Goal: Task Accomplishment & Management: Use online tool/utility

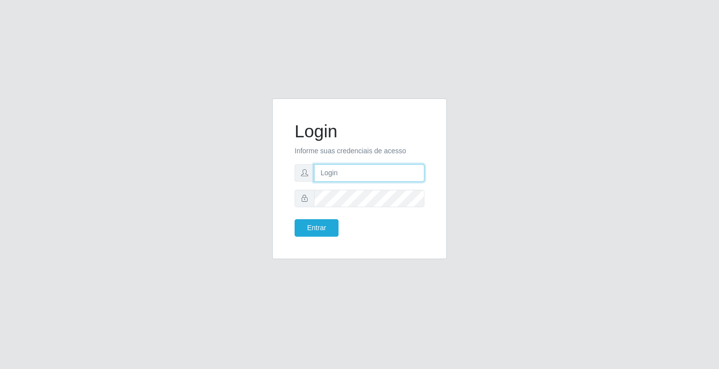
click at [334, 171] on input "text" at bounding box center [369, 172] width 110 height 17
type input "paulo@ideal"
click at [320, 223] on button "Entrar" at bounding box center [317, 227] width 44 height 17
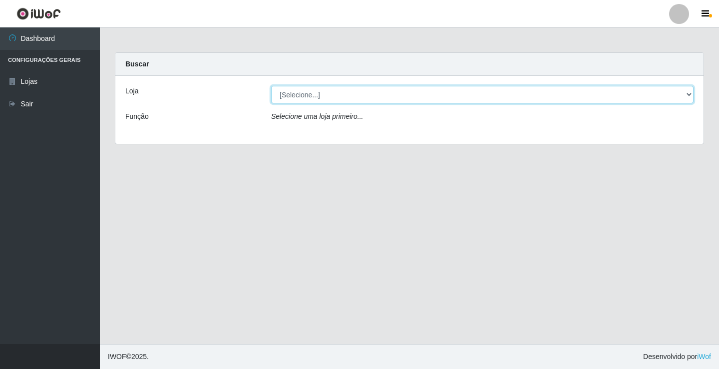
click at [350, 93] on select "[Selecione...] Ideal - Conceição" at bounding box center [482, 94] width 423 height 17
select select "231"
click at [271, 86] on select "[Selecione...] Ideal - Conceição" at bounding box center [482, 94] width 423 height 17
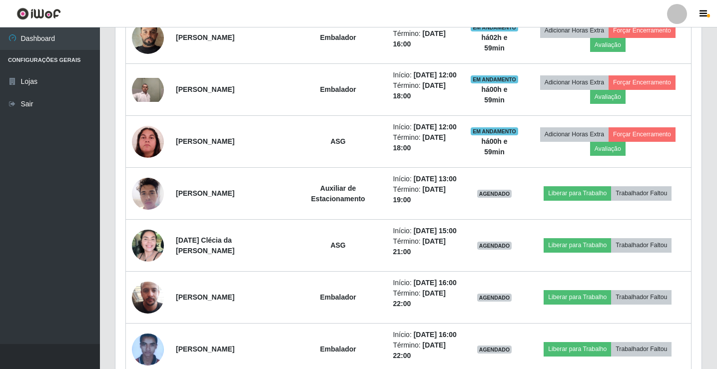
scroll to position [599, 0]
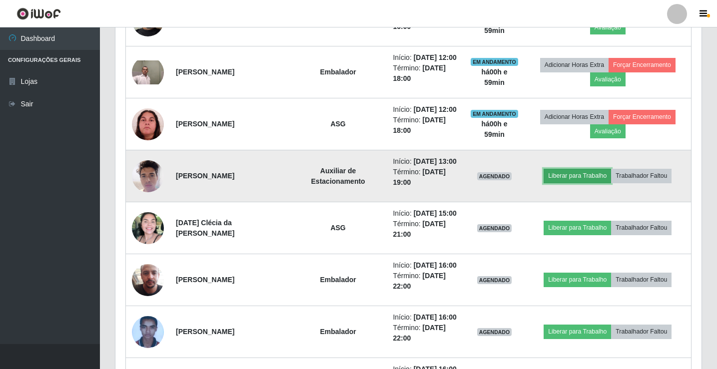
click at [566, 172] on button "Liberar para Trabalho" at bounding box center [577, 176] width 67 height 14
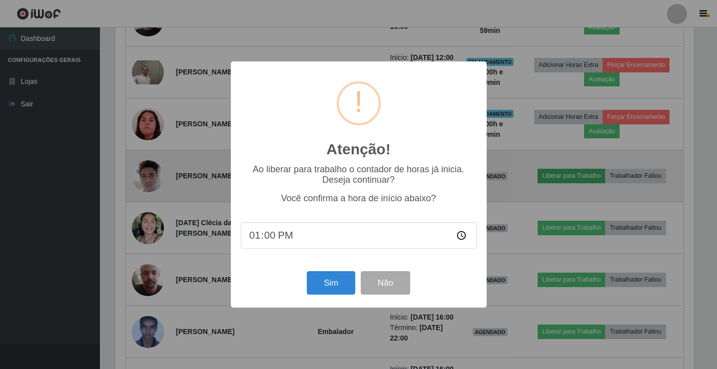
scroll to position [207, 581]
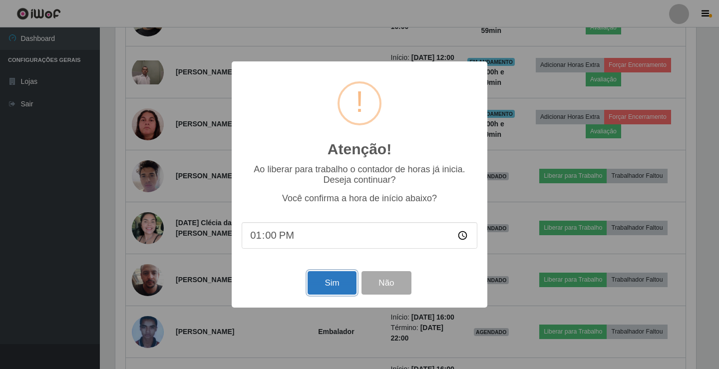
click at [338, 282] on button "Sim" at bounding box center [332, 282] width 48 height 23
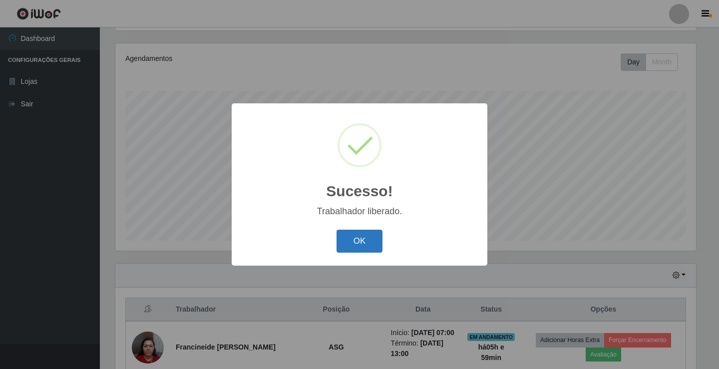
click at [350, 243] on button "OK" at bounding box center [360, 241] width 46 height 23
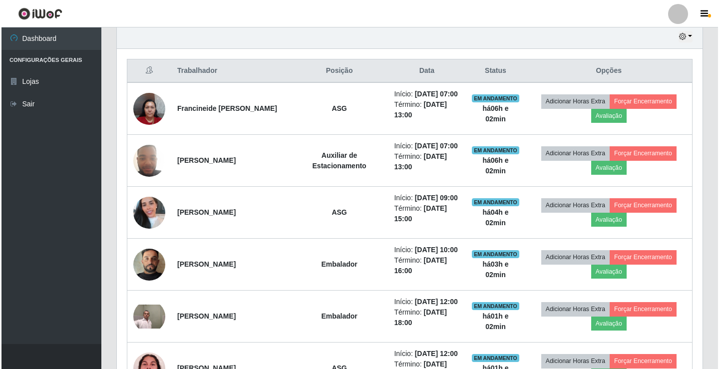
scroll to position [290, 0]
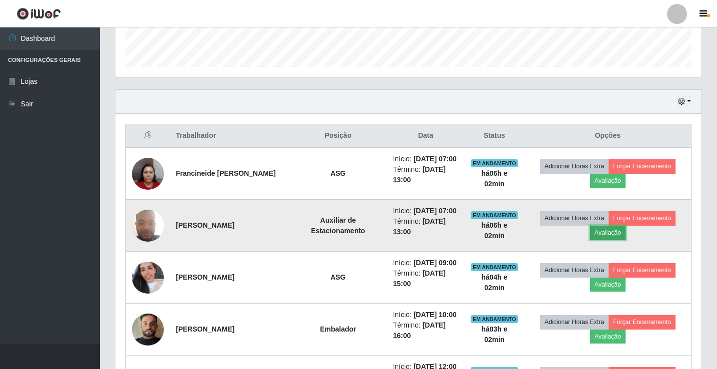
click at [609, 234] on button "Avaliação" at bounding box center [607, 233] width 35 height 14
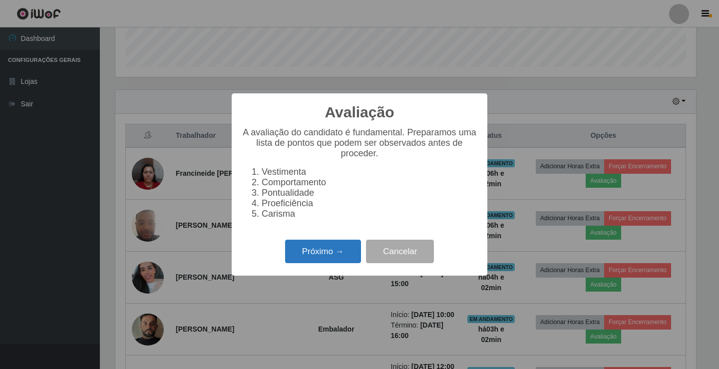
click at [311, 251] on button "Próximo →" at bounding box center [323, 251] width 76 height 23
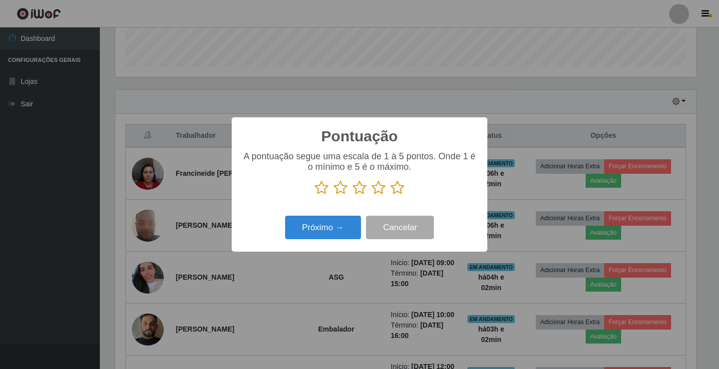
scroll to position [499339, 498965]
click at [381, 190] on icon at bounding box center [379, 187] width 14 height 15
click at [372, 195] on input "radio" at bounding box center [372, 195] width 0 height 0
click at [344, 228] on button "Próximo →" at bounding box center [323, 227] width 76 height 23
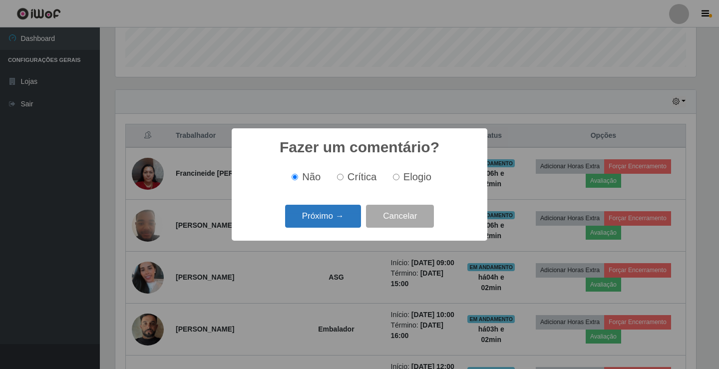
click at [349, 210] on button "Próximo →" at bounding box center [323, 216] width 76 height 23
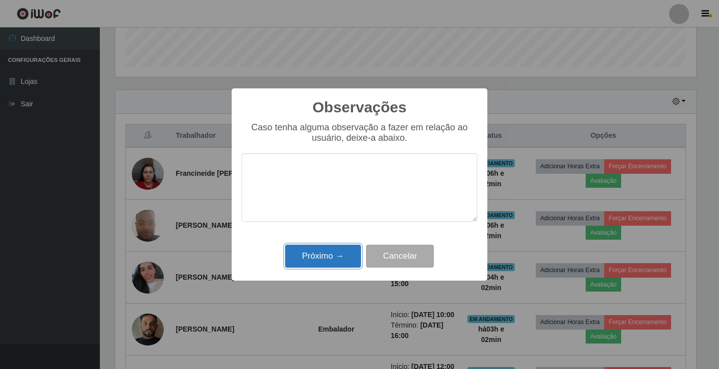
click at [336, 255] on button "Próximo →" at bounding box center [323, 256] width 76 height 23
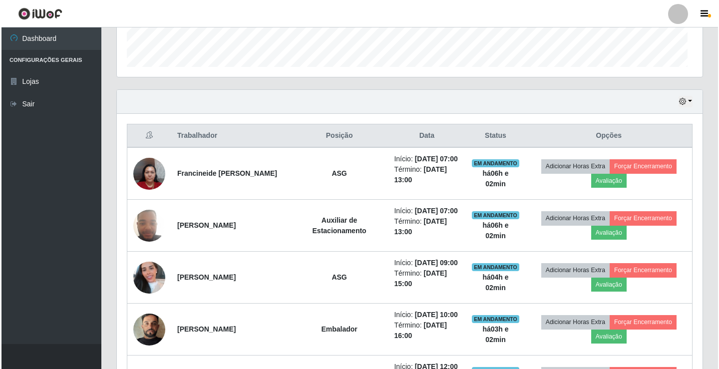
scroll to position [207, 586]
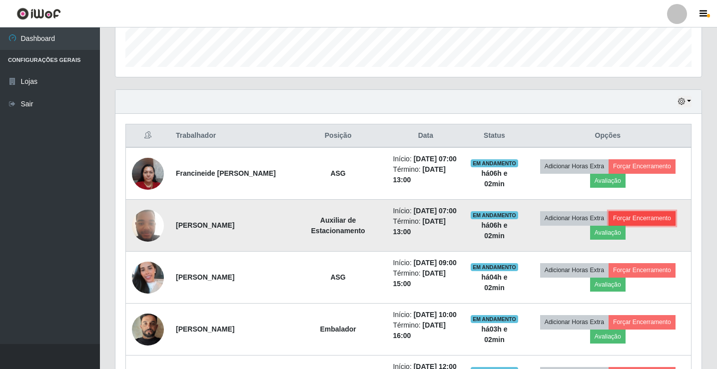
click at [646, 215] on td "Adicionar Horas Extra Forçar Encerramento Avaliação" at bounding box center [608, 226] width 167 height 52
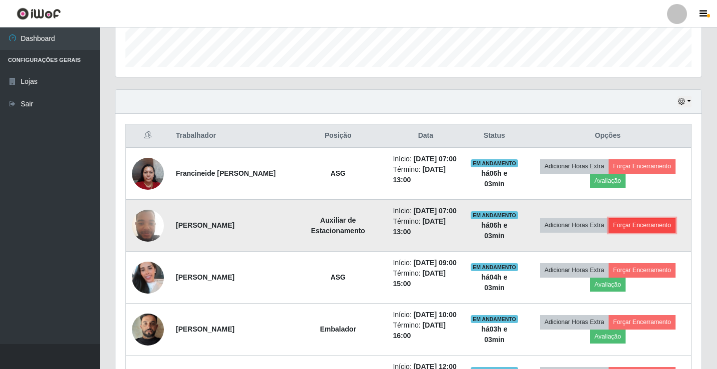
click at [639, 225] on button "Forçar Encerramento" at bounding box center [641, 225] width 67 height 14
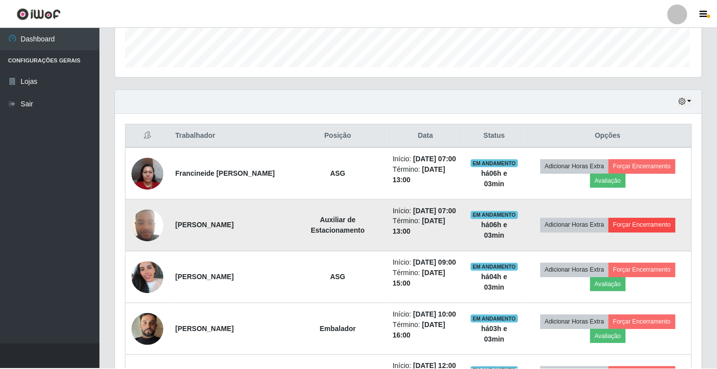
scroll to position [207, 581]
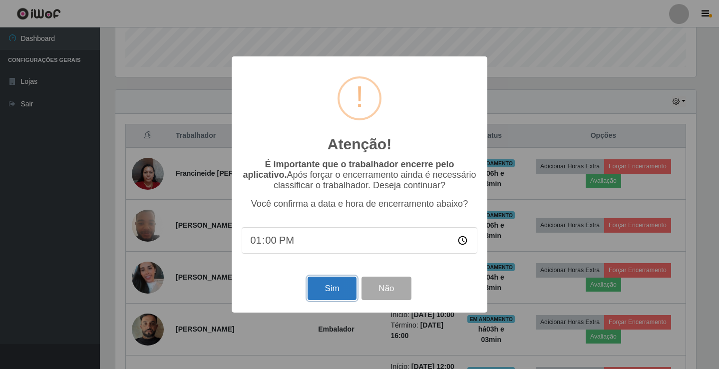
click at [317, 283] on button "Sim" at bounding box center [332, 288] width 48 height 23
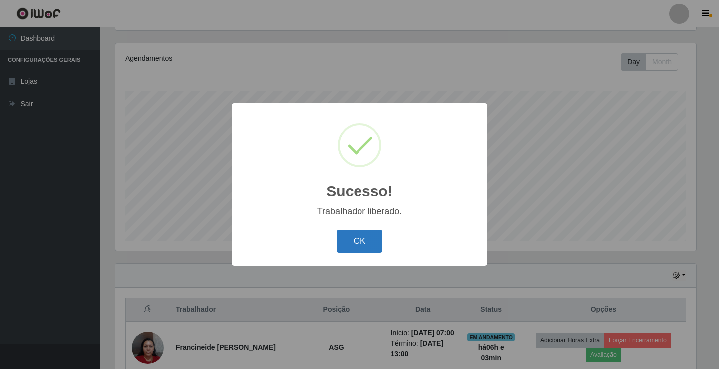
click at [354, 245] on button "OK" at bounding box center [360, 241] width 46 height 23
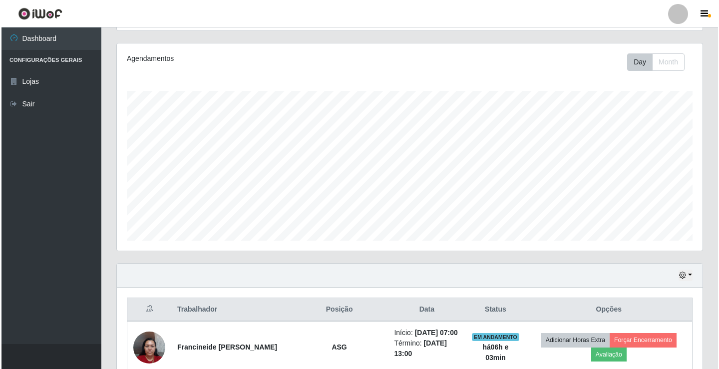
scroll to position [266, 0]
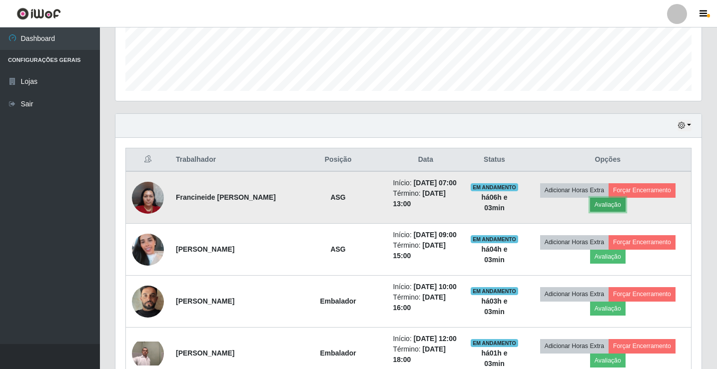
click at [607, 205] on button "Avaliação" at bounding box center [607, 205] width 35 height 14
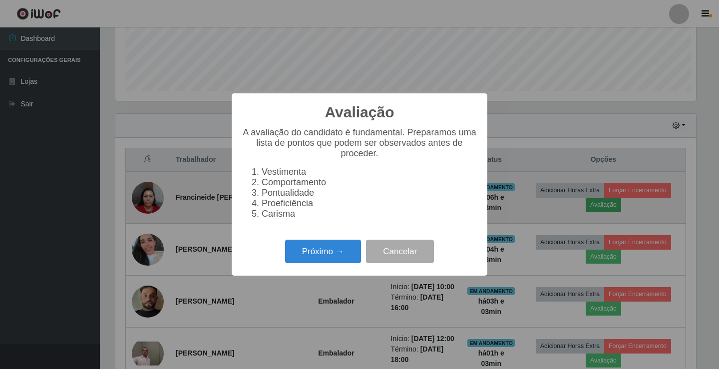
scroll to position [207, 581]
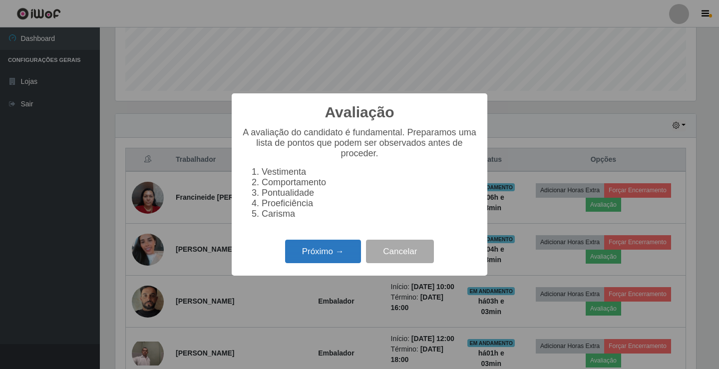
click at [341, 250] on button "Próximo →" at bounding box center [323, 251] width 76 height 23
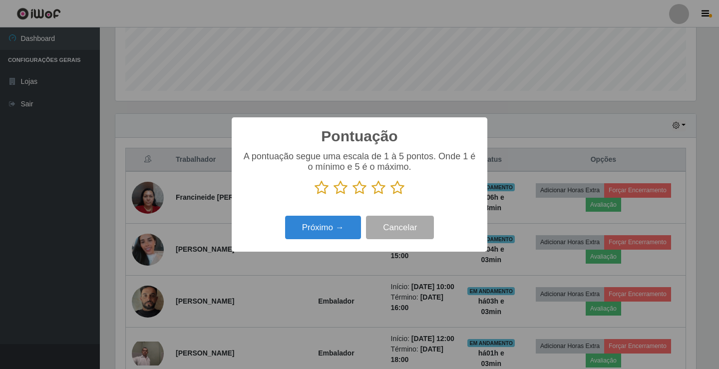
scroll to position [499339, 498965]
click at [379, 188] on icon at bounding box center [379, 187] width 14 height 15
click at [372, 195] on input "radio" at bounding box center [372, 195] width 0 height 0
click at [334, 225] on button "Próximo →" at bounding box center [323, 227] width 76 height 23
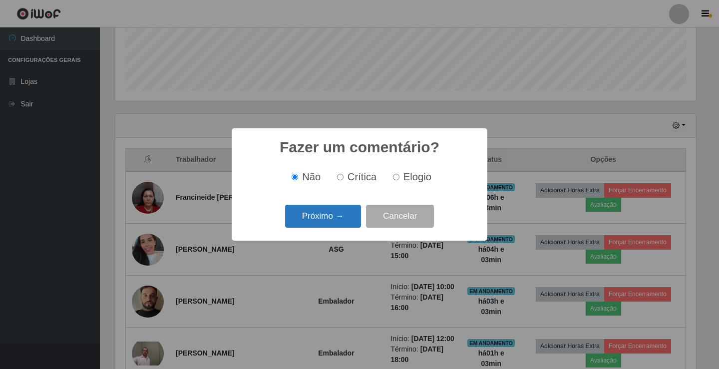
click at [343, 216] on button "Próximo →" at bounding box center [323, 216] width 76 height 23
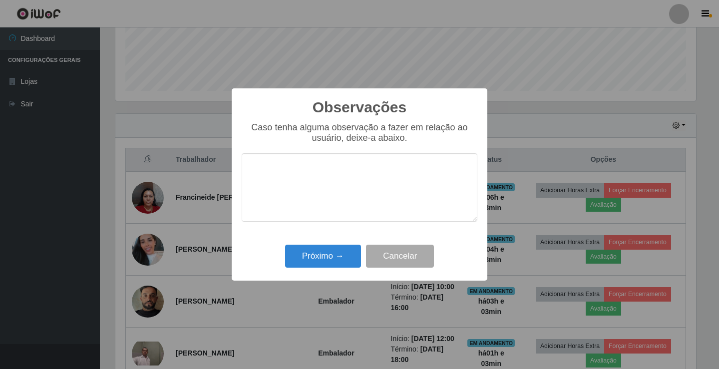
click at [340, 184] on textarea at bounding box center [360, 187] width 236 height 68
type textarea "Bom trabalho"
click at [340, 253] on button "Próximo →" at bounding box center [323, 256] width 76 height 23
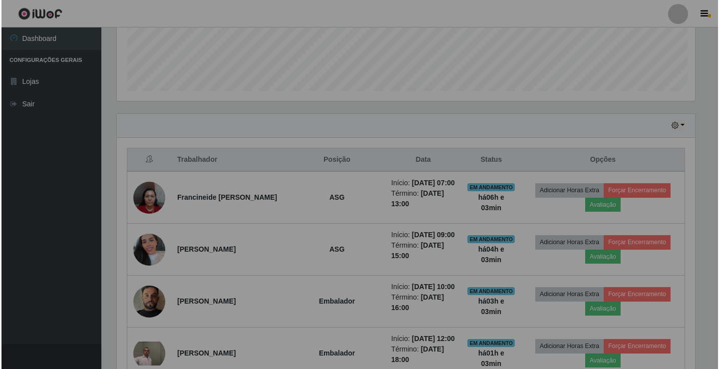
scroll to position [207, 586]
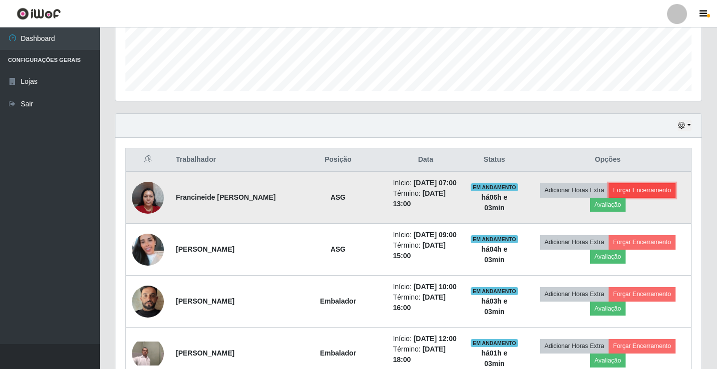
click at [654, 189] on button "Forçar Encerramento" at bounding box center [641, 190] width 67 height 14
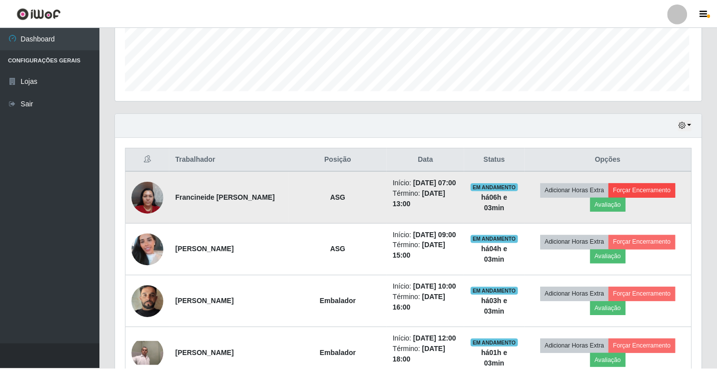
scroll to position [207, 581]
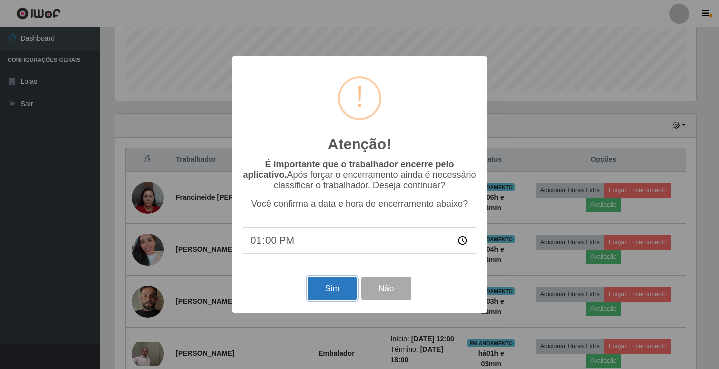
click at [331, 287] on button "Sim" at bounding box center [332, 288] width 48 height 23
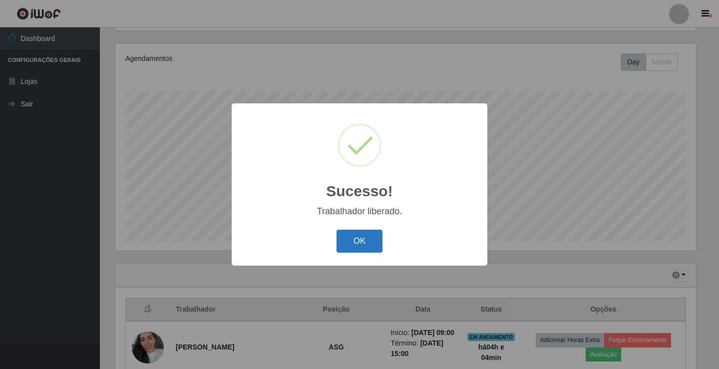
click at [347, 236] on button "OK" at bounding box center [360, 241] width 46 height 23
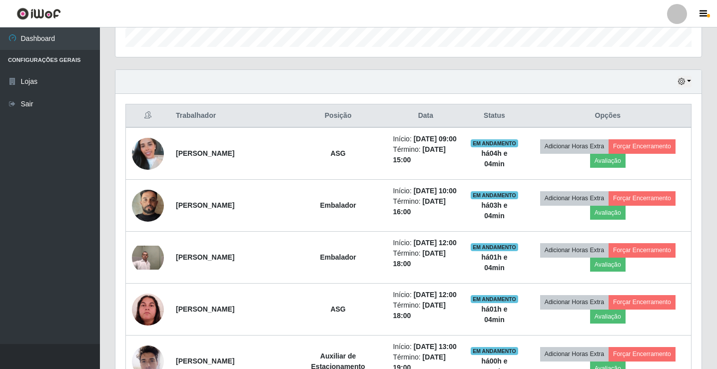
scroll to position [316, 0]
